Goal: Task Accomplishment & Management: Manage account settings

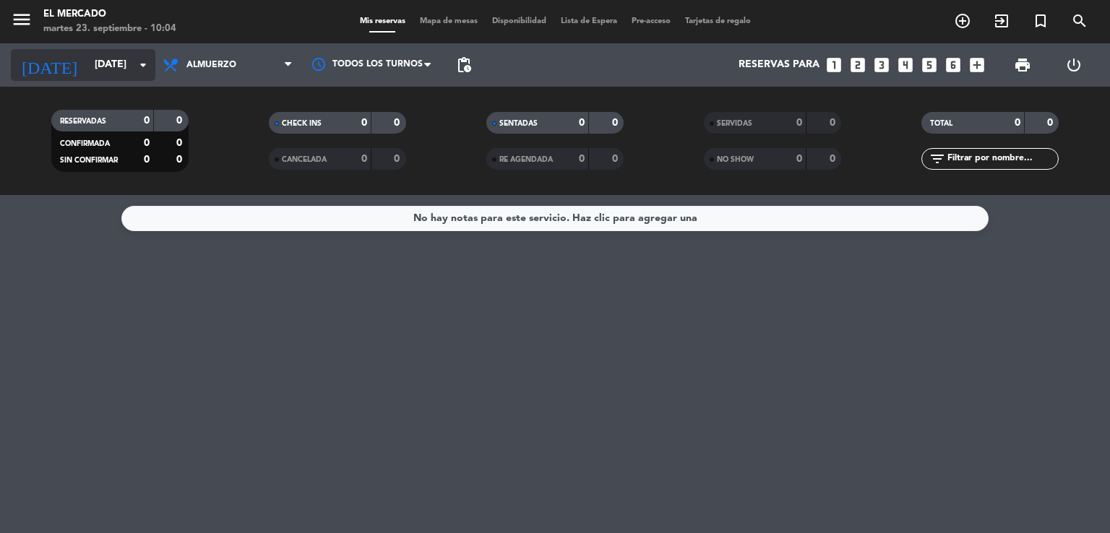
click at [94, 67] on input "[DATE]" at bounding box center [155, 65] width 137 height 26
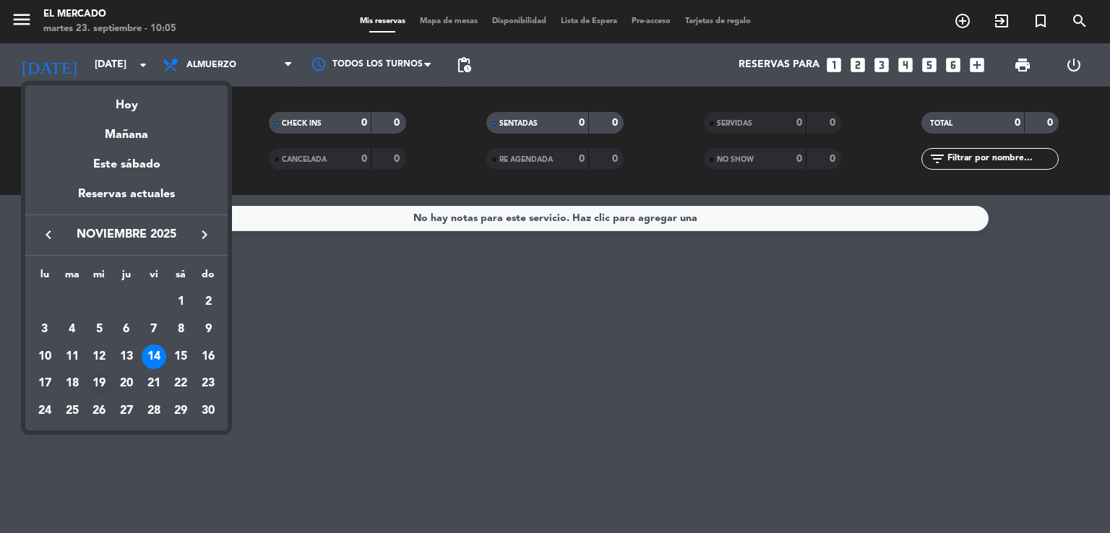
click at [103, 385] on div "19" at bounding box center [99, 383] width 25 height 25
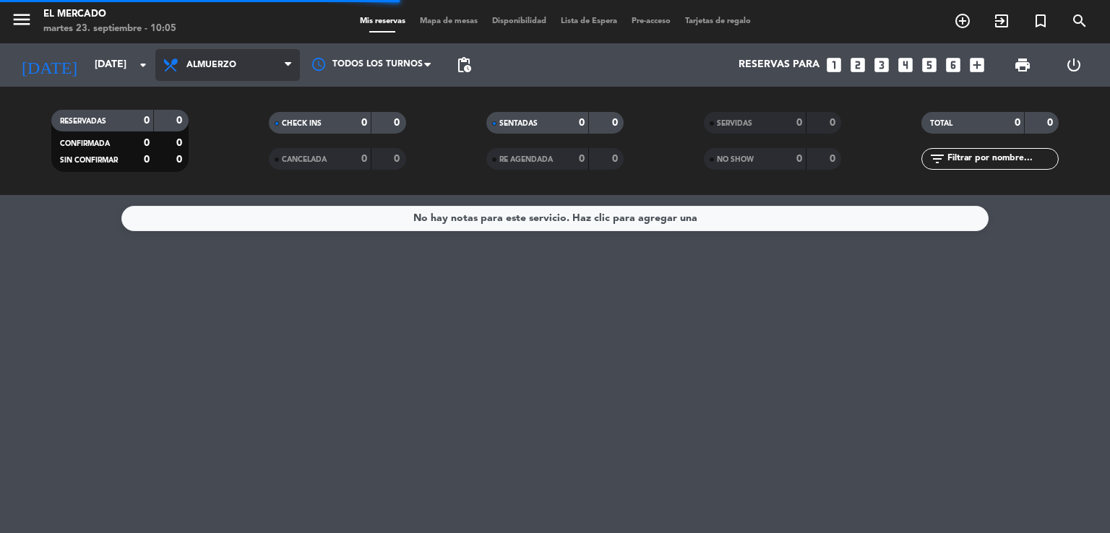
click at [207, 67] on span "Almuerzo" at bounding box center [211, 65] width 50 height 10
click at [212, 68] on span "Almuerzo" at bounding box center [211, 65] width 50 height 10
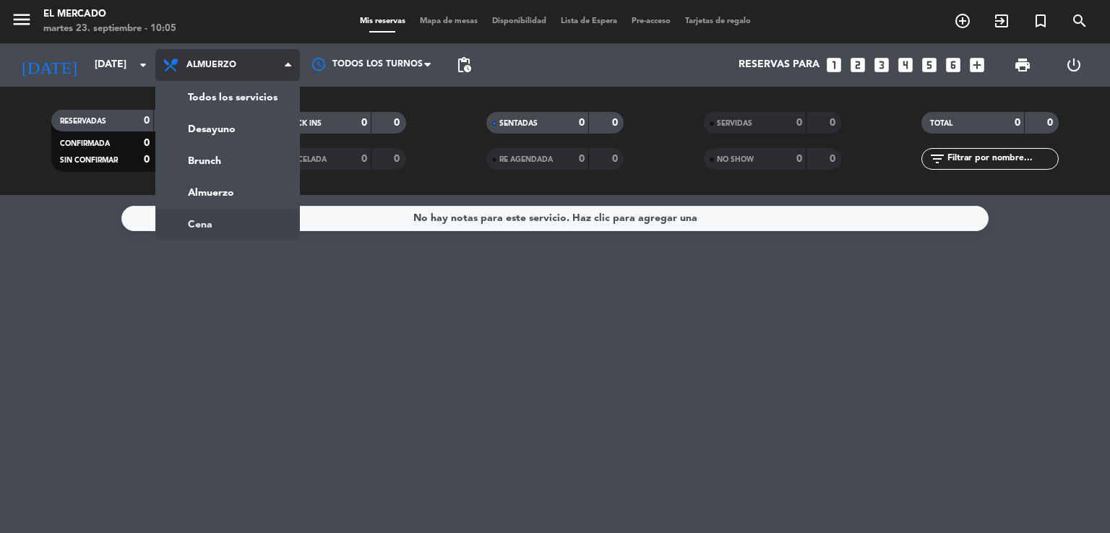
click at [234, 216] on ng-component "menu El Mercado [DATE] 23. septiembre - 10:05 Mis reservas Mapa de mesas Dispon…" at bounding box center [555, 266] width 1110 height 533
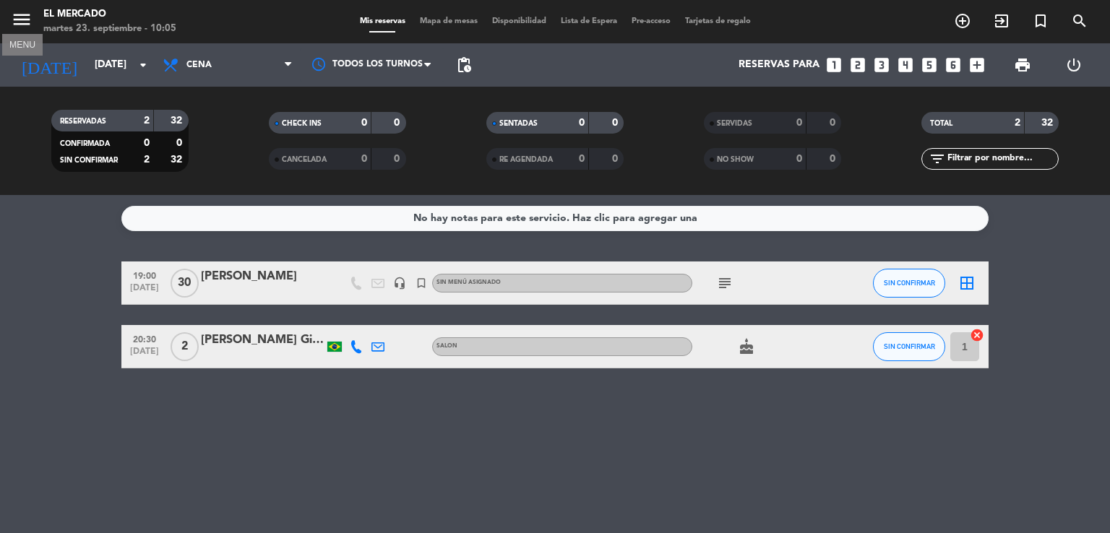
click at [17, 14] on icon "menu" at bounding box center [22, 20] width 22 height 22
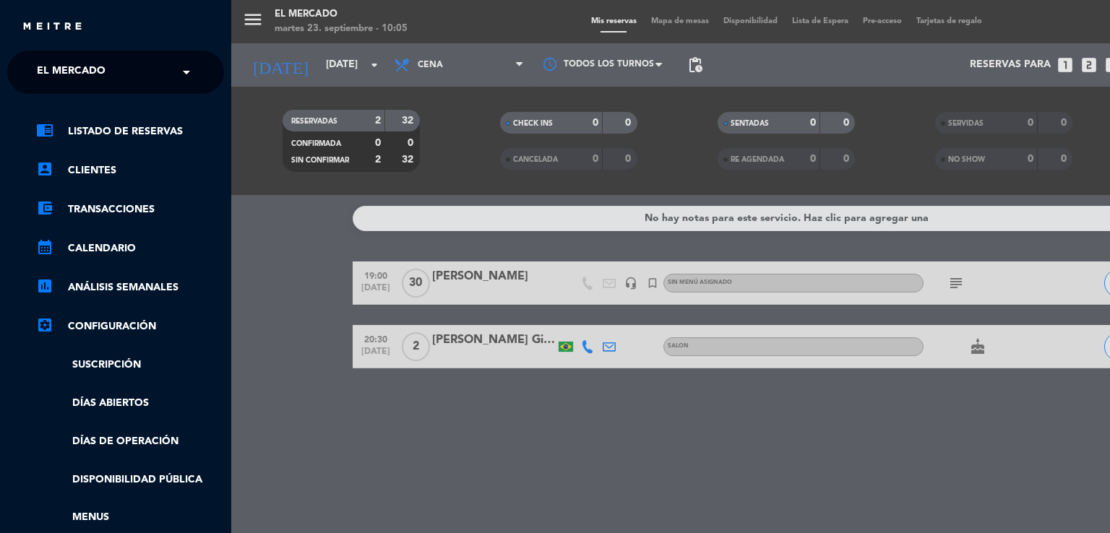
click at [658, 343] on div "menu El Mercado [DATE] 23. septiembre - 10:05 Mis reservas Mapa de mesas Dispon…" at bounding box center [786, 266] width 1110 height 533
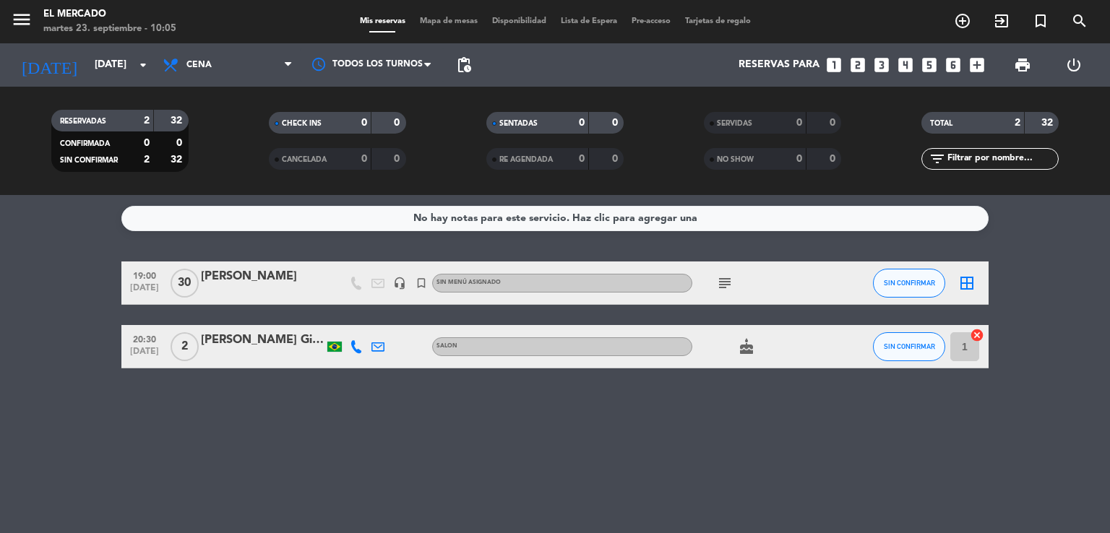
click at [729, 283] on icon "subject" at bounding box center [724, 283] width 17 height 17
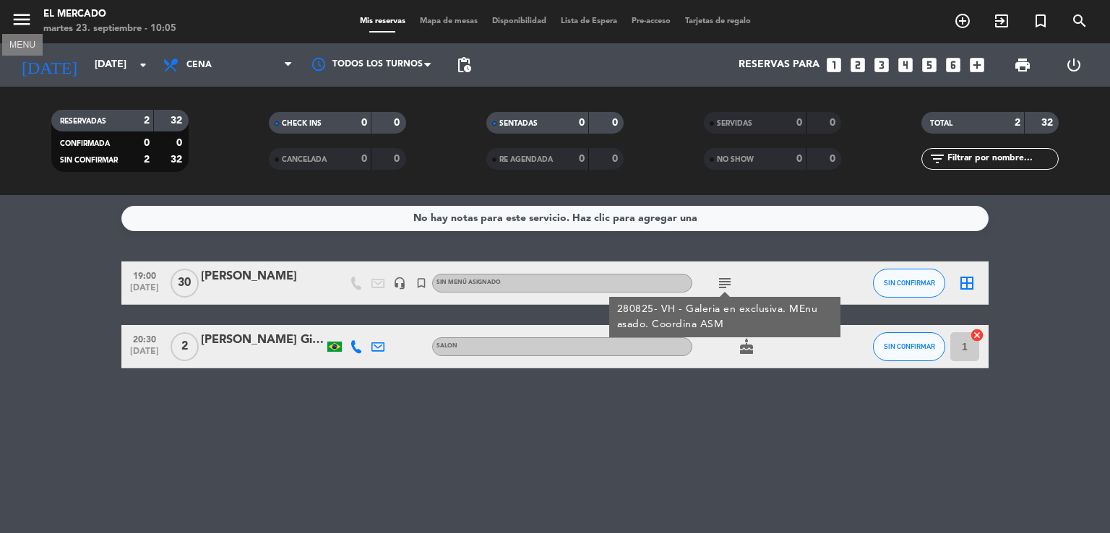
click at [26, 27] on icon "menu" at bounding box center [22, 20] width 22 height 22
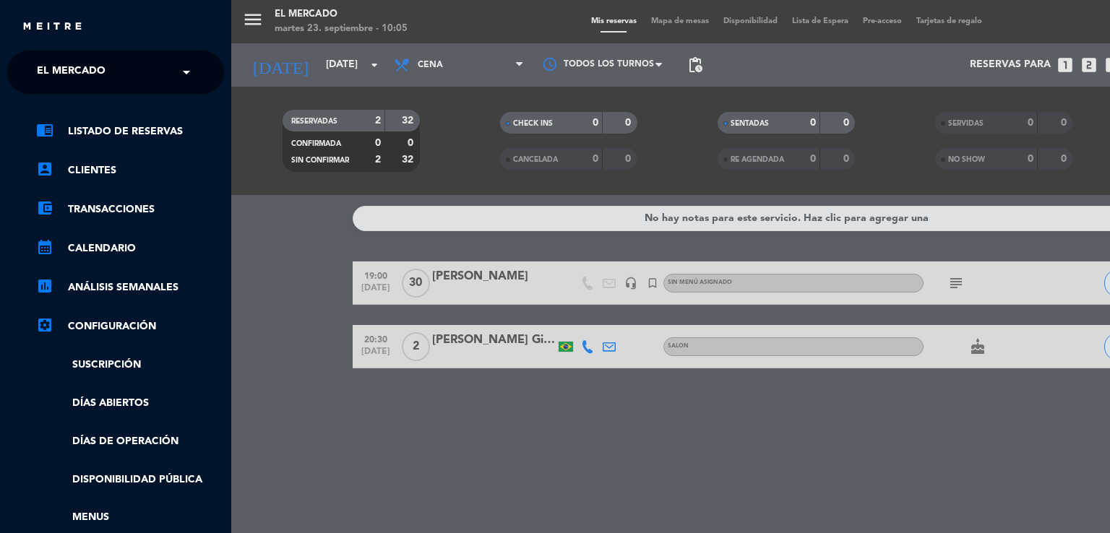
click at [163, 94] on div "chrome_reader_mode Listado de Reservas account_box Clientes account_balance_wal…" at bounding box center [115, 370] width 239 height 552
click at [133, 83] on input "text" at bounding box center [117, 73] width 176 height 32
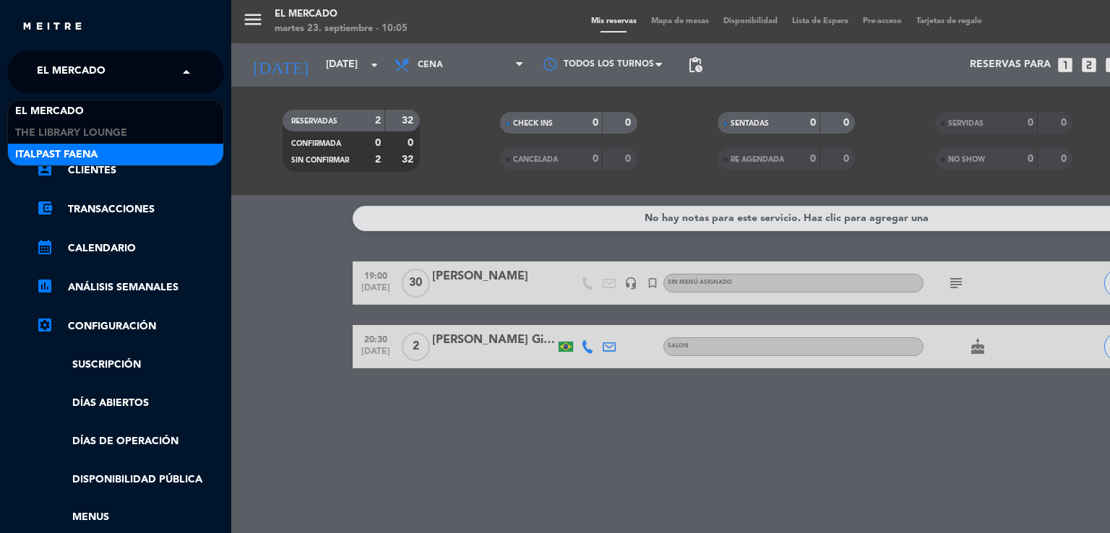
click at [85, 147] on span "Italpast Faena" at bounding box center [56, 155] width 82 height 17
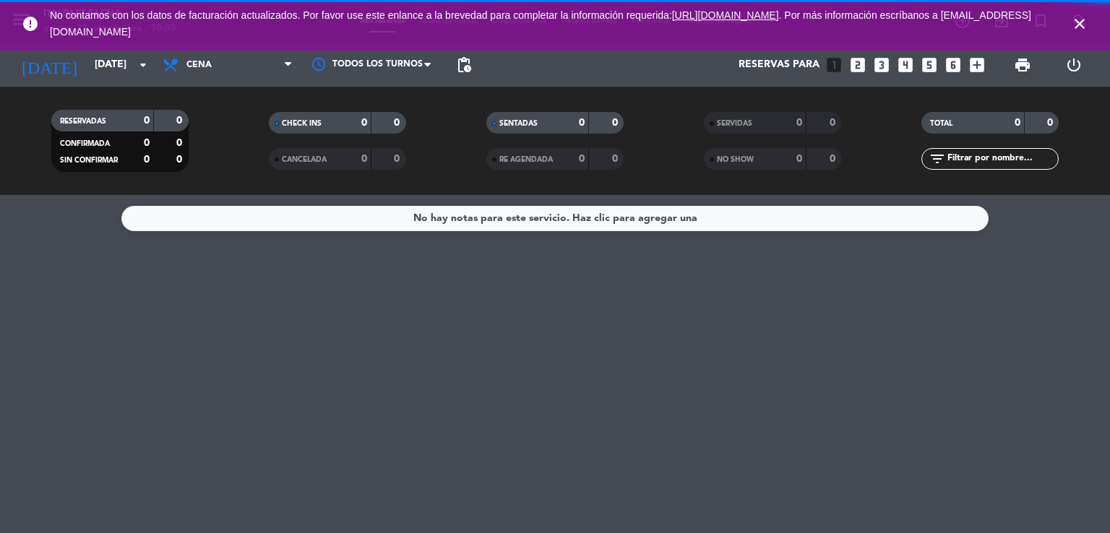
click at [1079, 27] on icon "close" at bounding box center [1079, 23] width 17 height 17
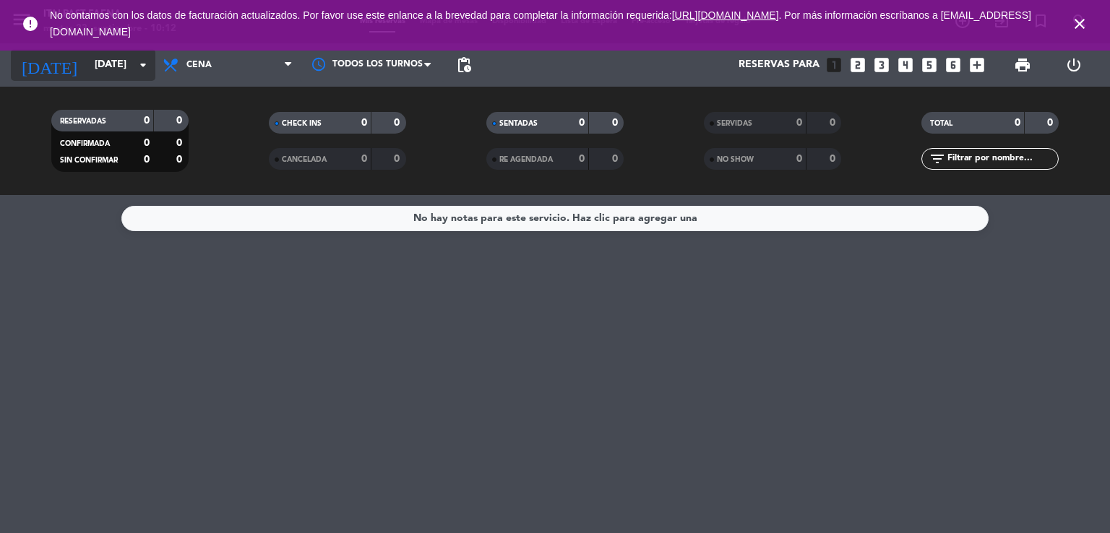
click at [113, 73] on input "[DATE]" at bounding box center [155, 65] width 137 height 26
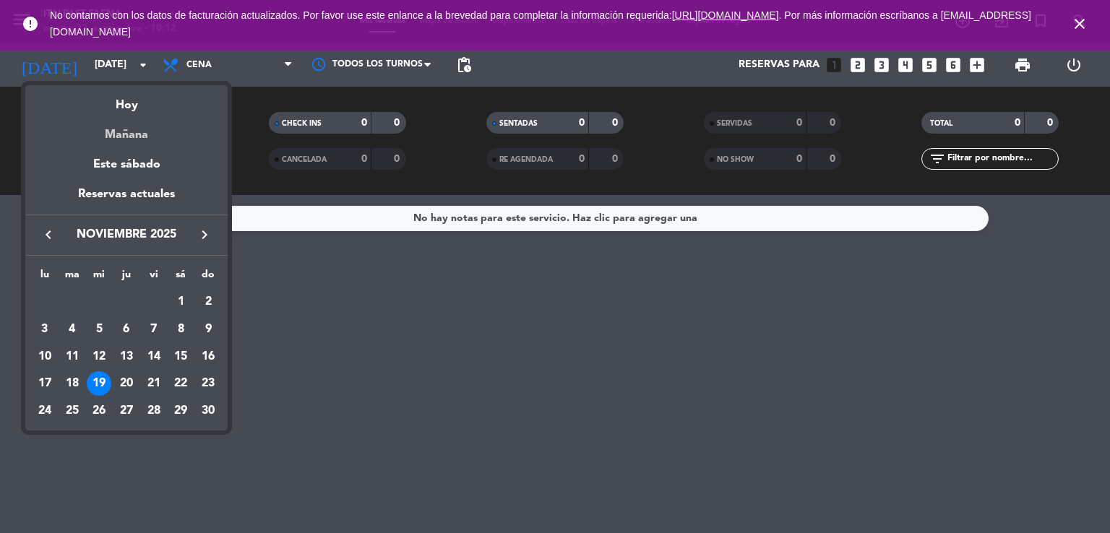
click at [142, 139] on div "Mañana" at bounding box center [126, 130] width 202 height 30
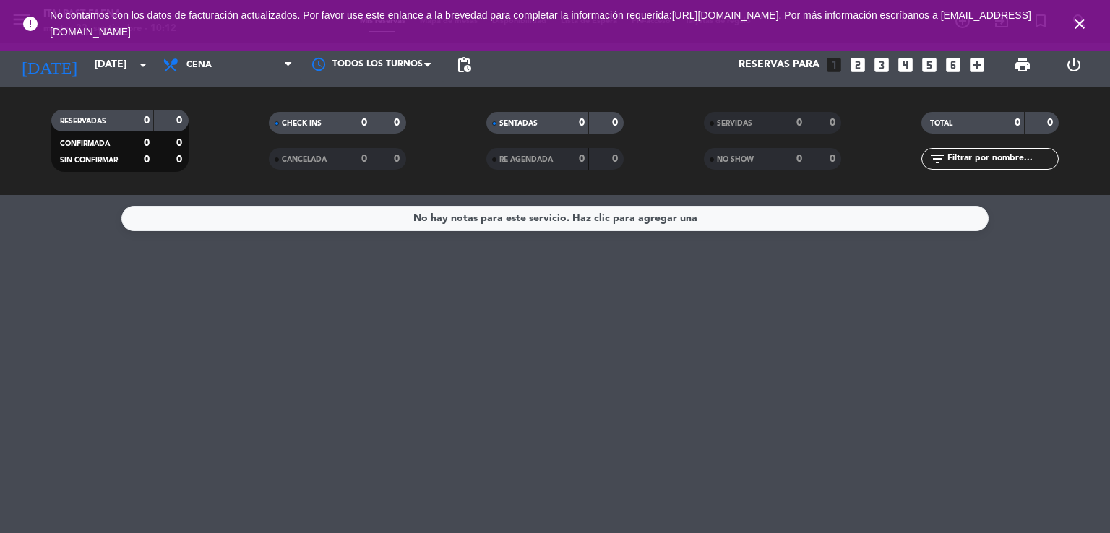
type input "[DATE]"
click at [1075, 29] on icon "close" at bounding box center [1079, 23] width 17 height 17
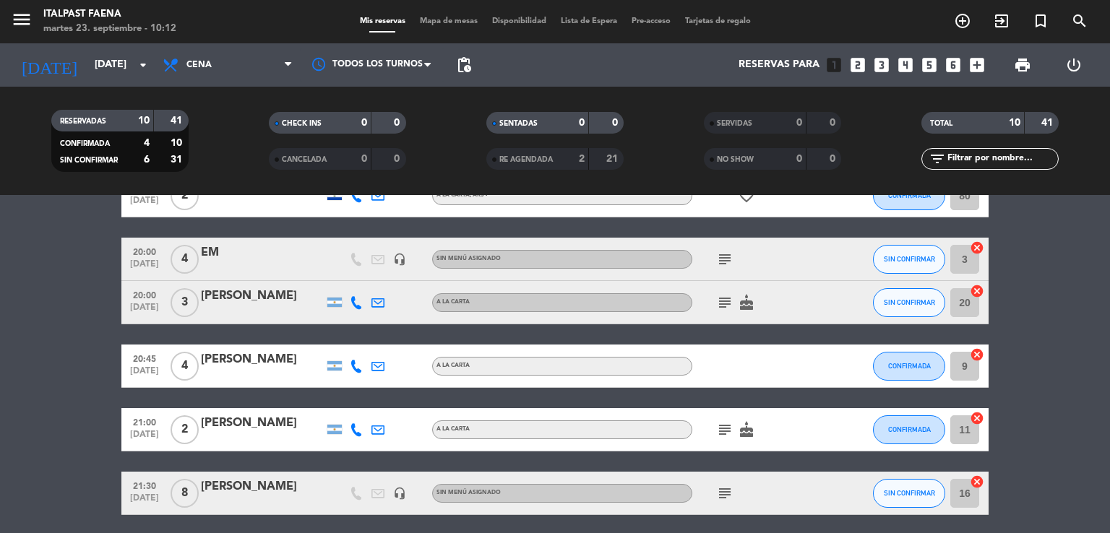
scroll to position [289, 0]
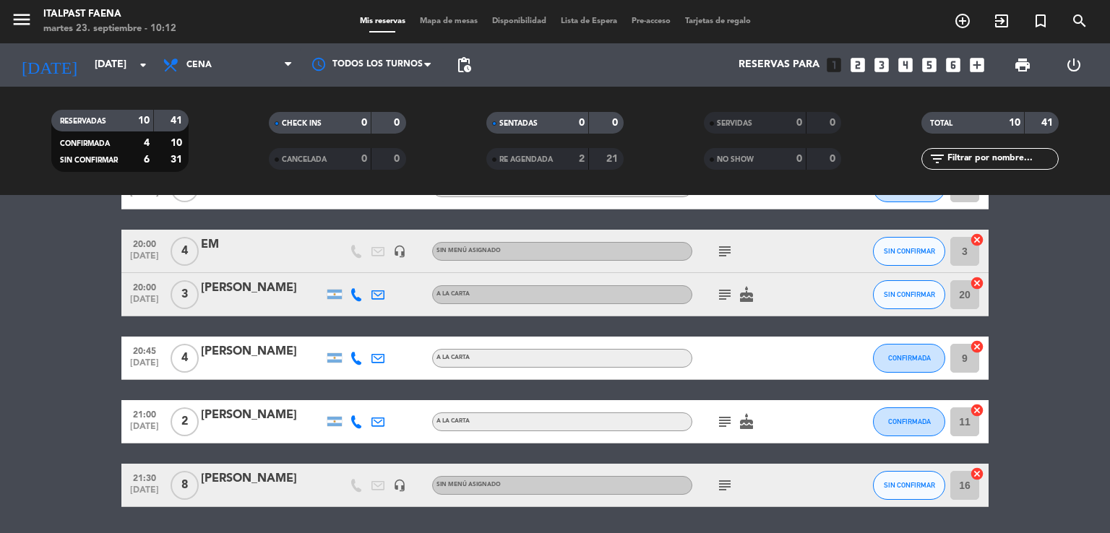
click at [729, 484] on icon "subject" at bounding box center [724, 485] width 17 height 17
